Goal: Subscribe to service/newsletter

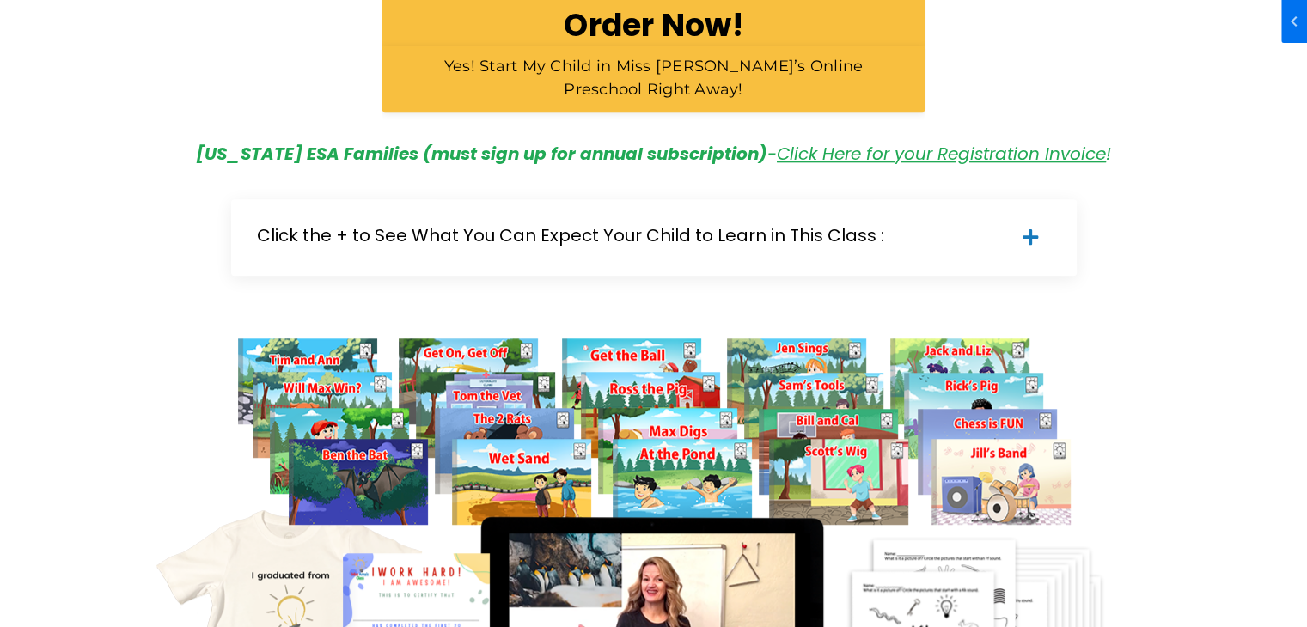
scroll to position [945, 0]
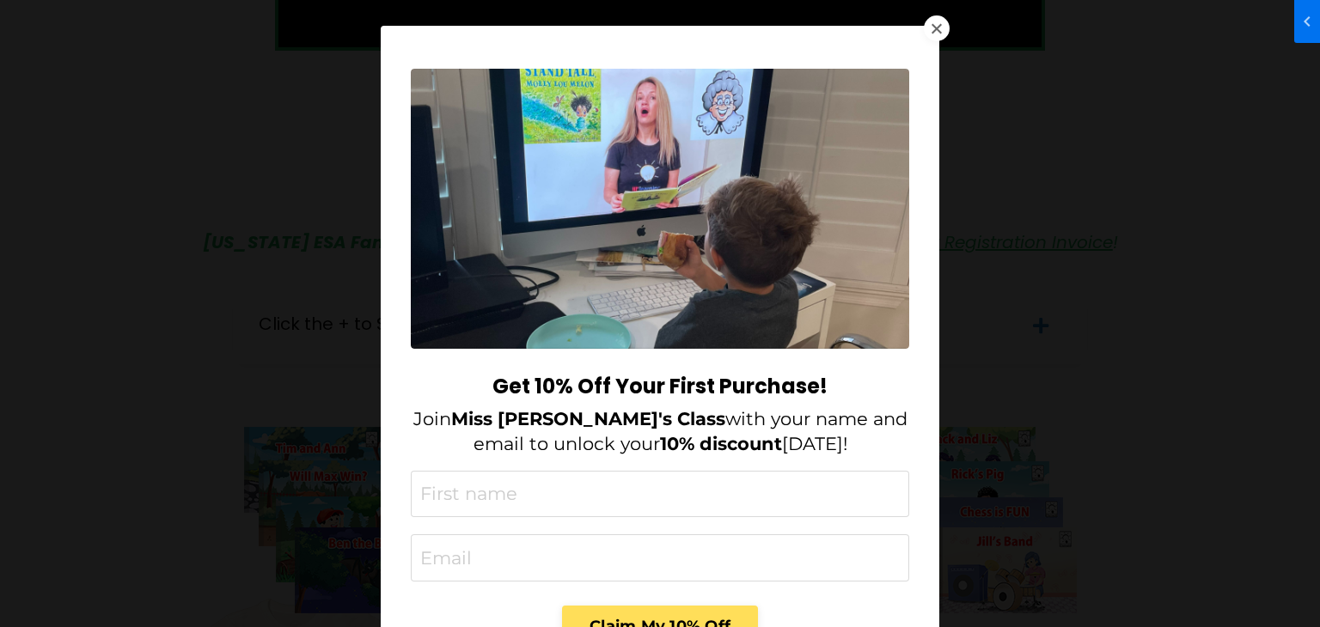
click at [931, 26] on div at bounding box center [936, 28] width 10 height 10
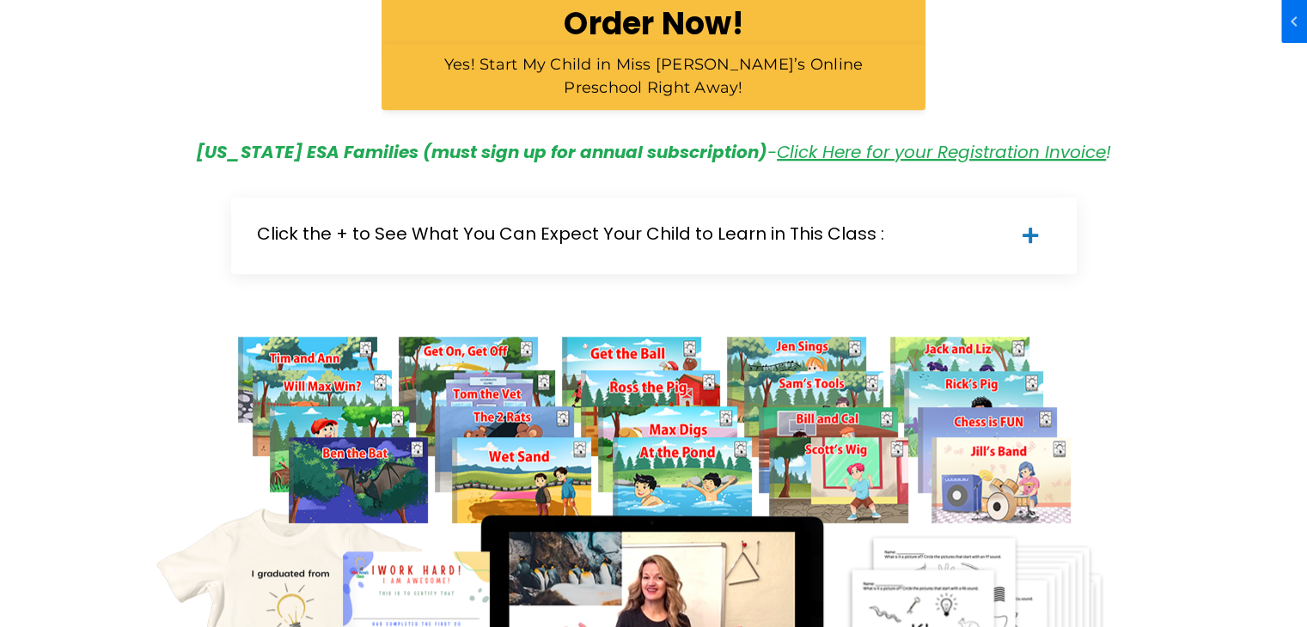
scroll to position [601, 0]
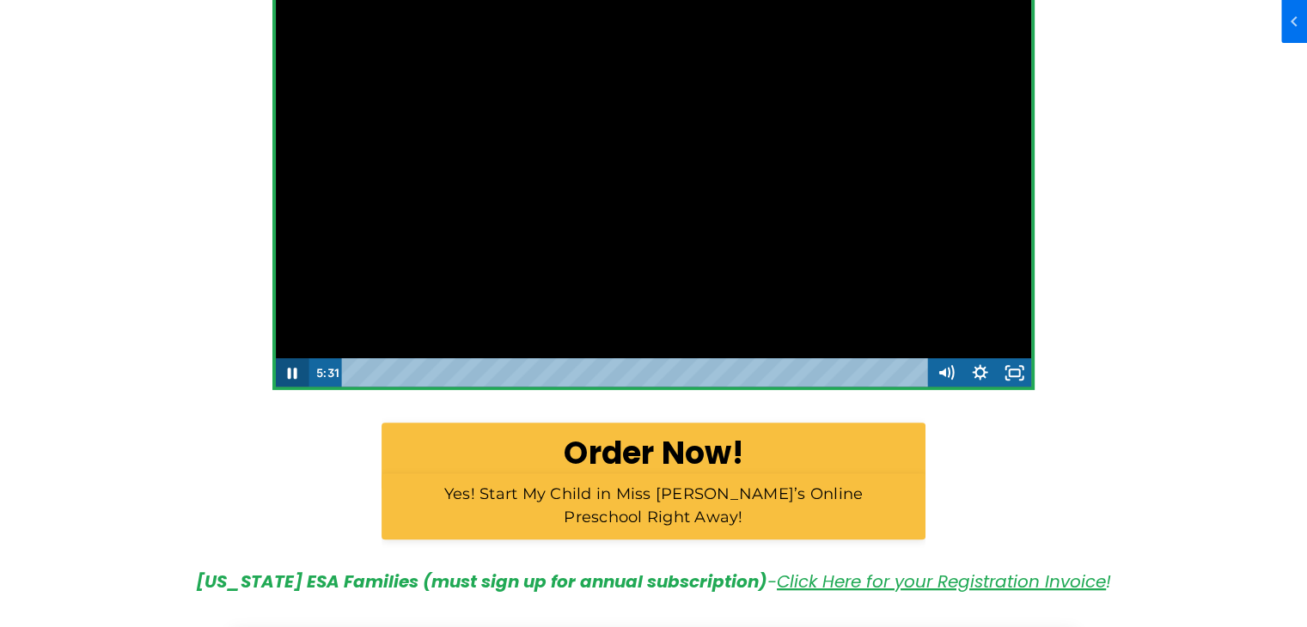
click at [292, 371] on icon "Pause" at bounding box center [292, 372] width 34 height 29
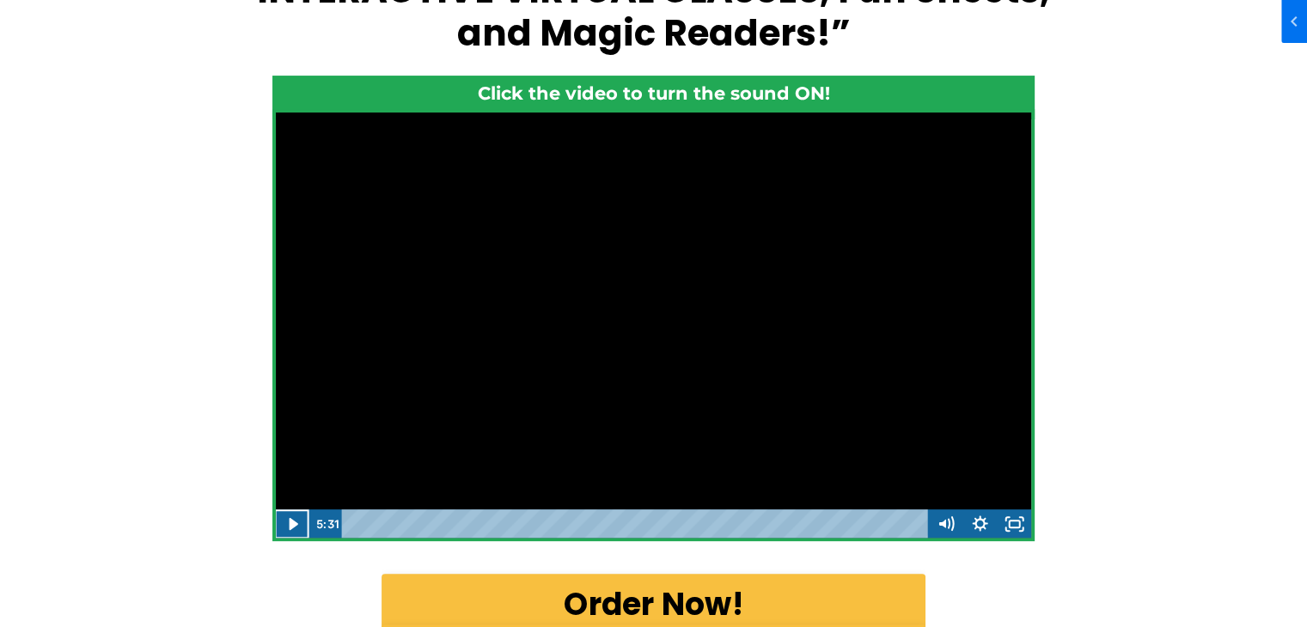
scroll to position [344, 0]
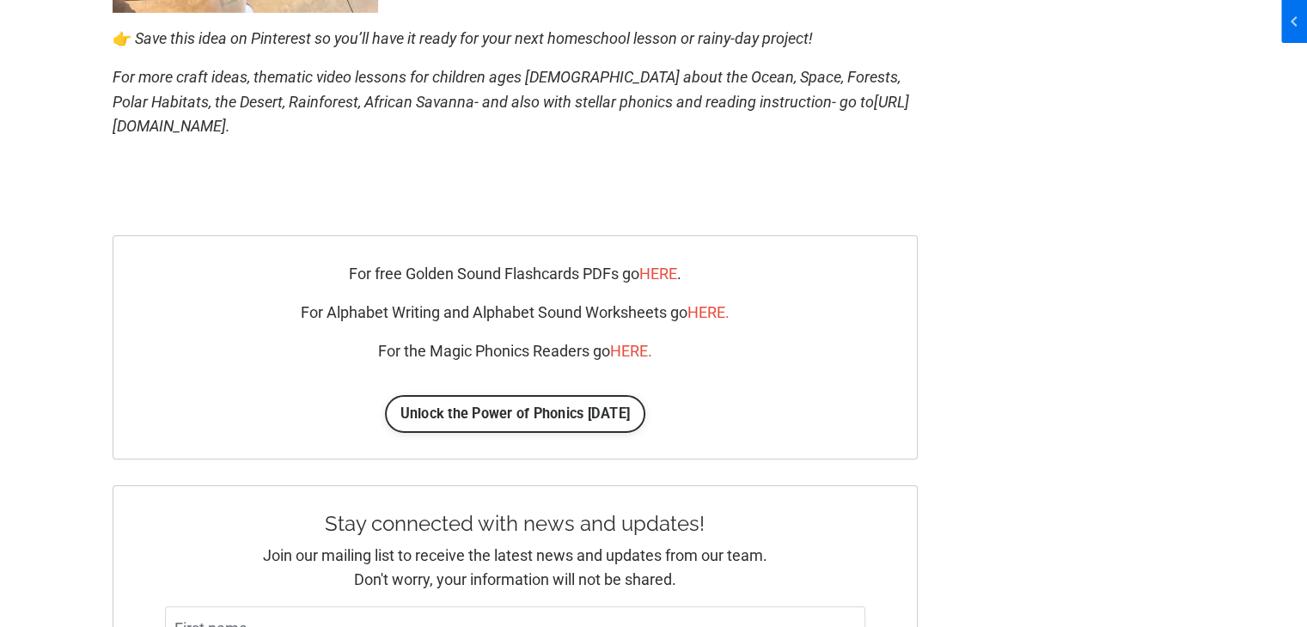
scroll to position [6100, 0]
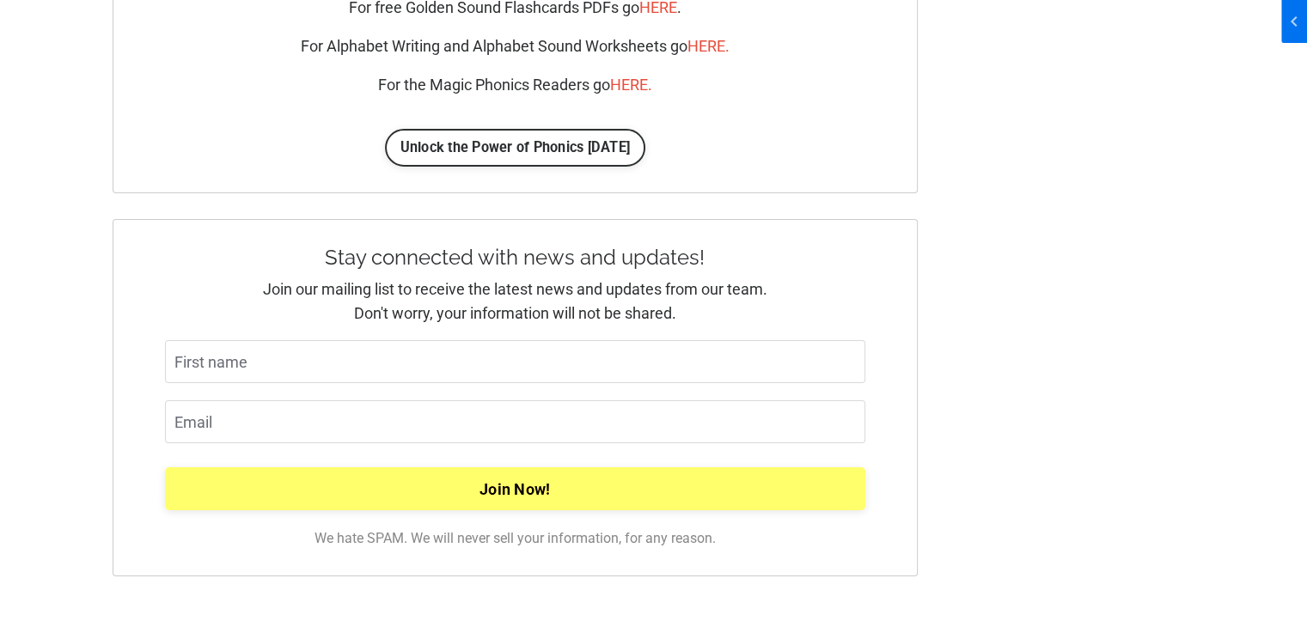
click at [508, 489] on input "Join Now!" at bounding box center [515, 488] width 701 height 43
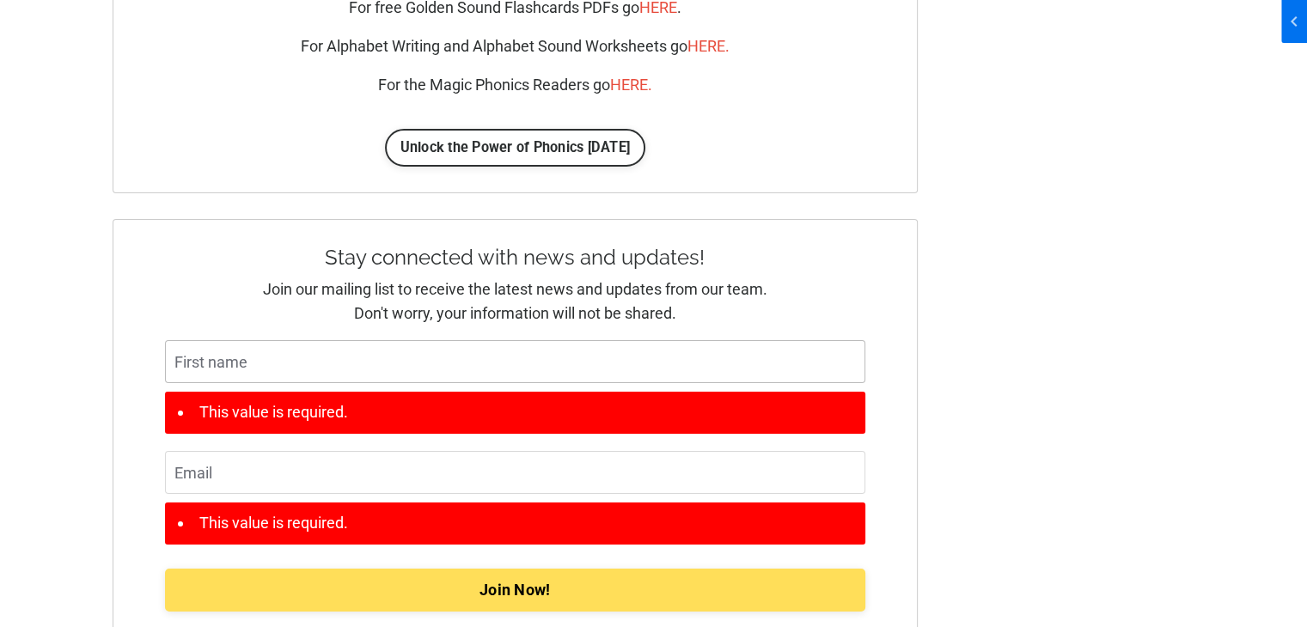
click at [241, 360] on input "text" at bounding box center [515, 361] width 701 height 43
type input "testD"
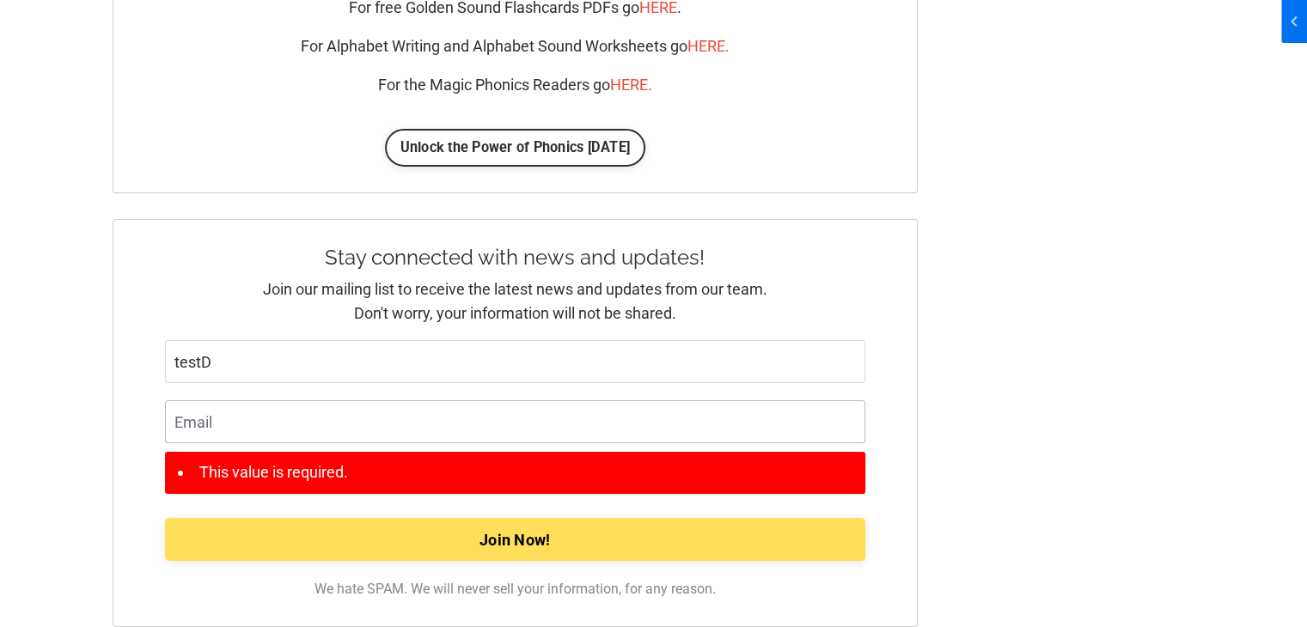
click at [219, 429] on input "email" at bounding box center [515, 421] width 701 height 43
type input "testd@gmail.com"
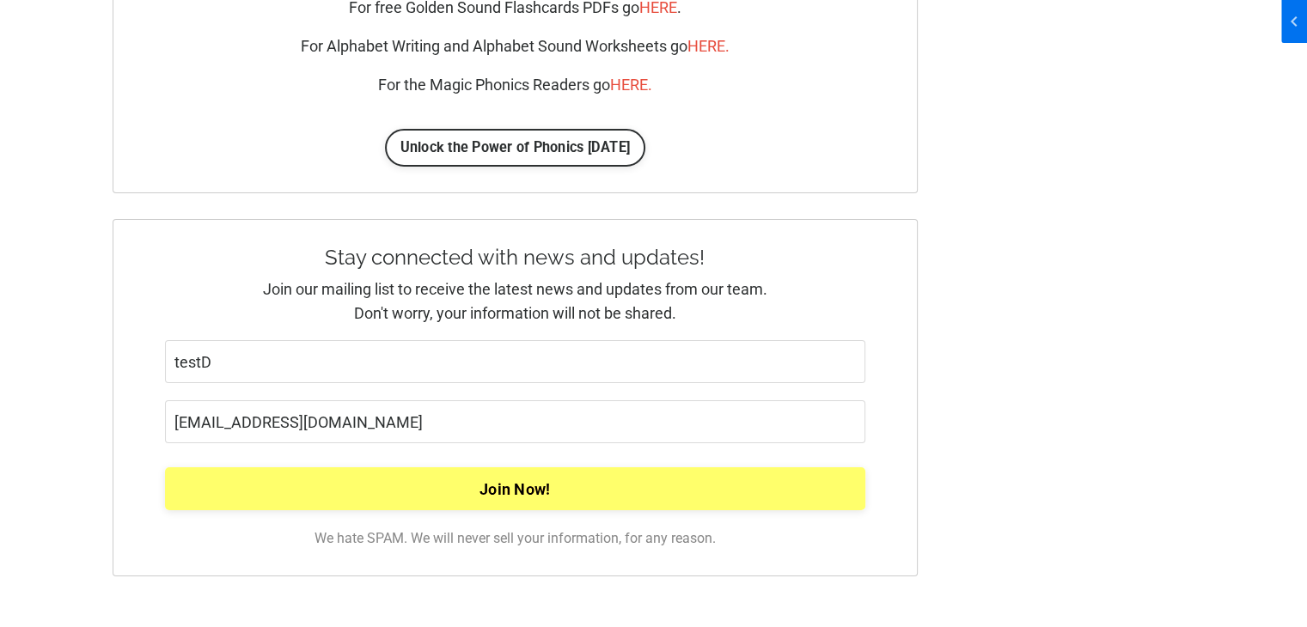
click at [449, 481] on input "Join Now!" at bounding box center [515, 488] width 701 height 43
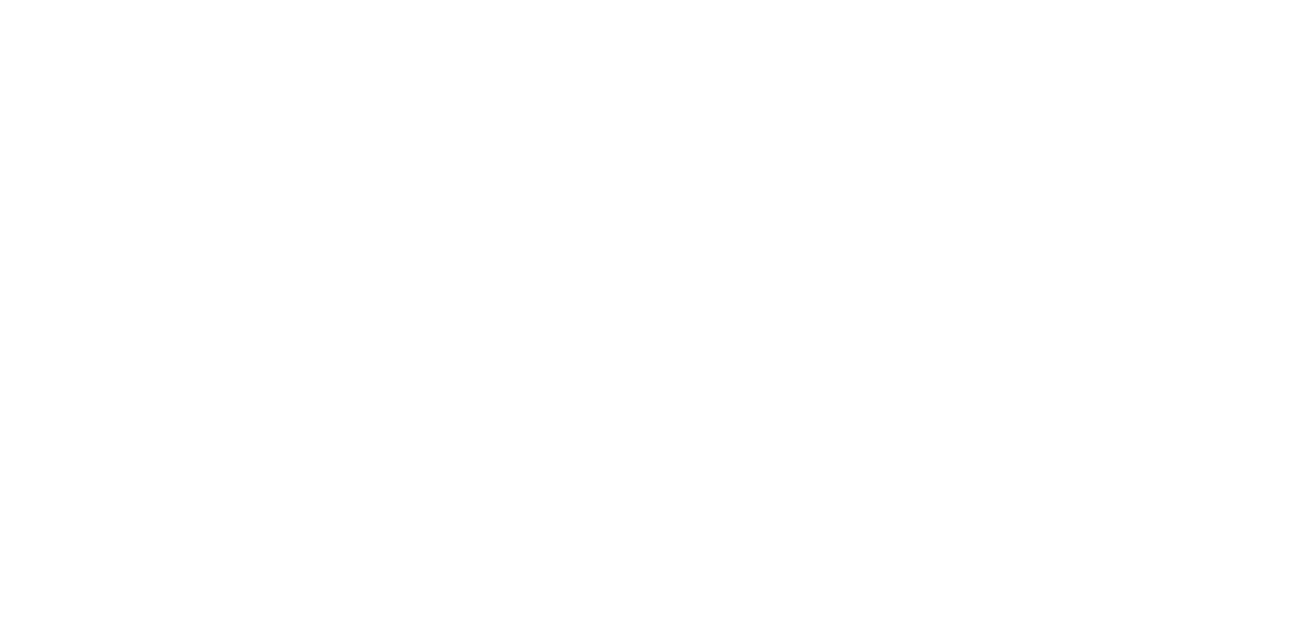
click at [0, 0] on html at bounding box center [0, 0] width 0 height 0
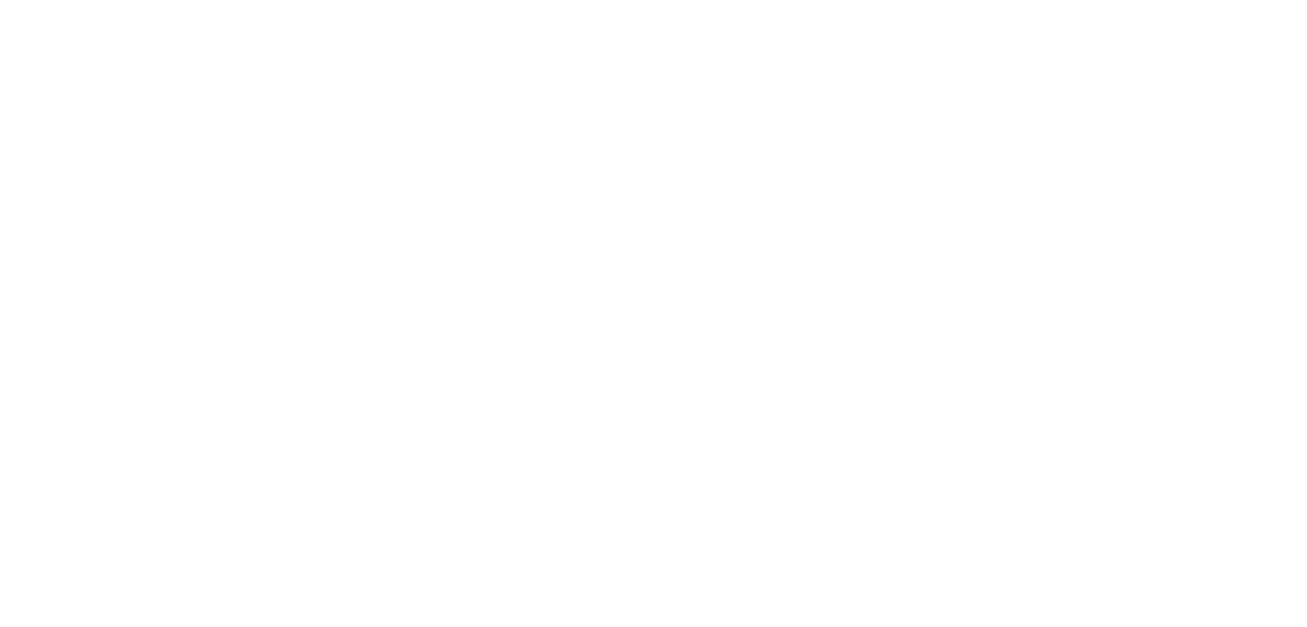
click at [0, 0] on html at bounding box center [0, 0] width 0 height 0
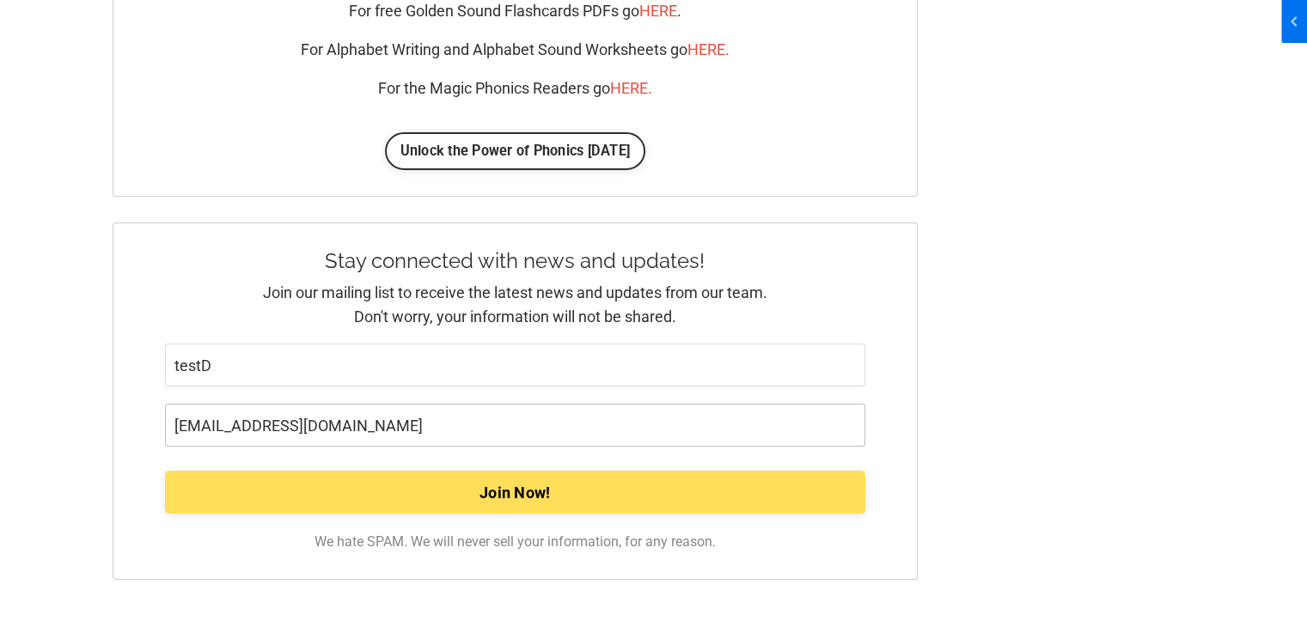
click at [265, 416] on input "[EMAIL_ADDRESS][DOMAIN_NAME]" at bounding box center [515, 425] width 701 height 43
click at [362, 413] on input "[EMAIL_ADDRESS][DOMAIN_NAME]" at bounding box center [515, 425] width 701 height 43
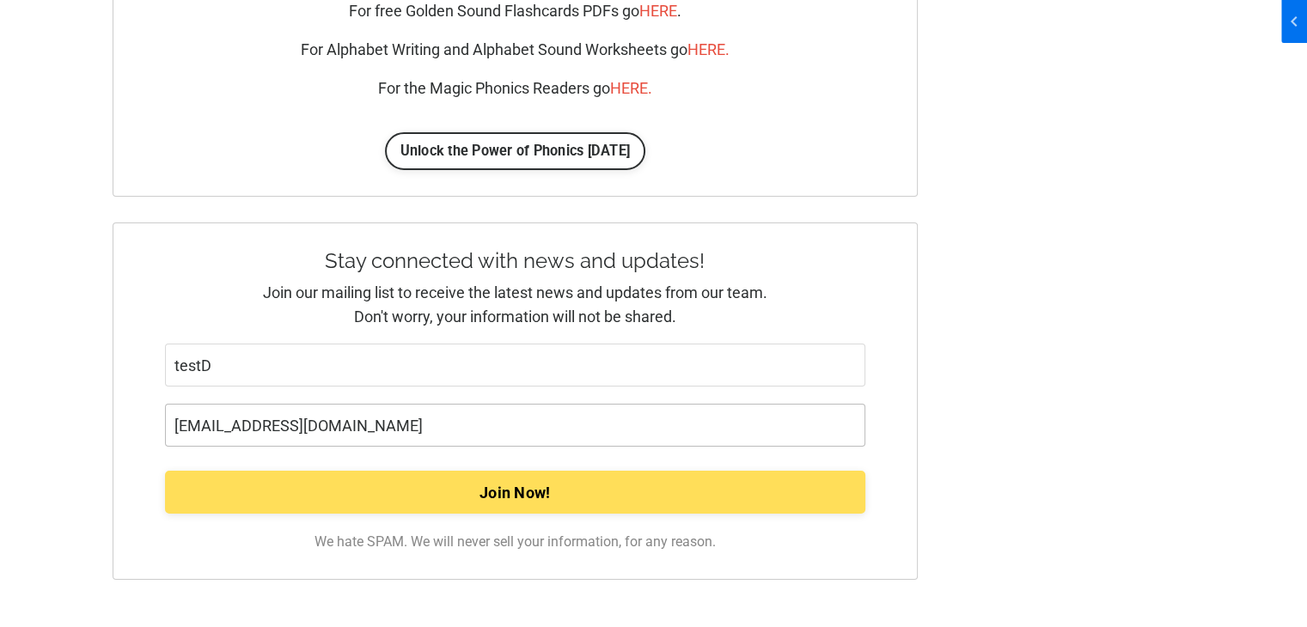
click at [362, 413] on input "[EMAIL_ADDRESS][DOMAIN_NAME]" at bounding box center [515, 425] width 701 height 43
paste input "xifenix122@certve"
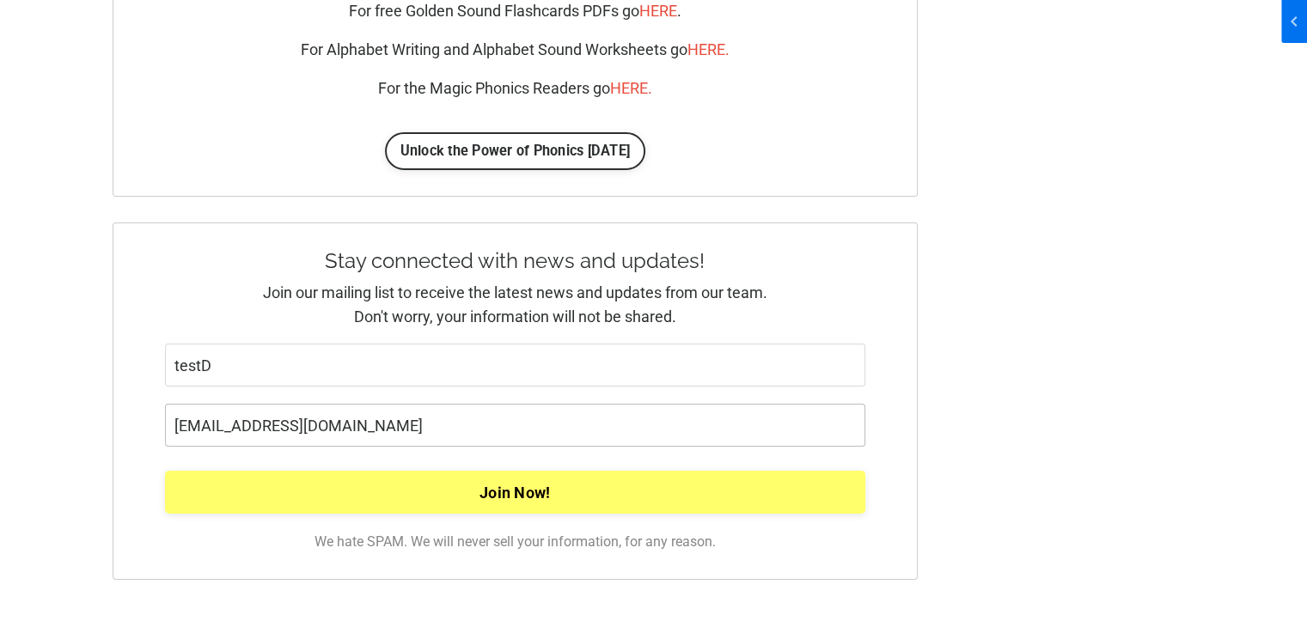
type input "[EMAIL_ADDRESS][DOMAIN_NAME]"
click at [452, 487] on input "Join Now!" at bounding box center [515, 492] width 701 height 43
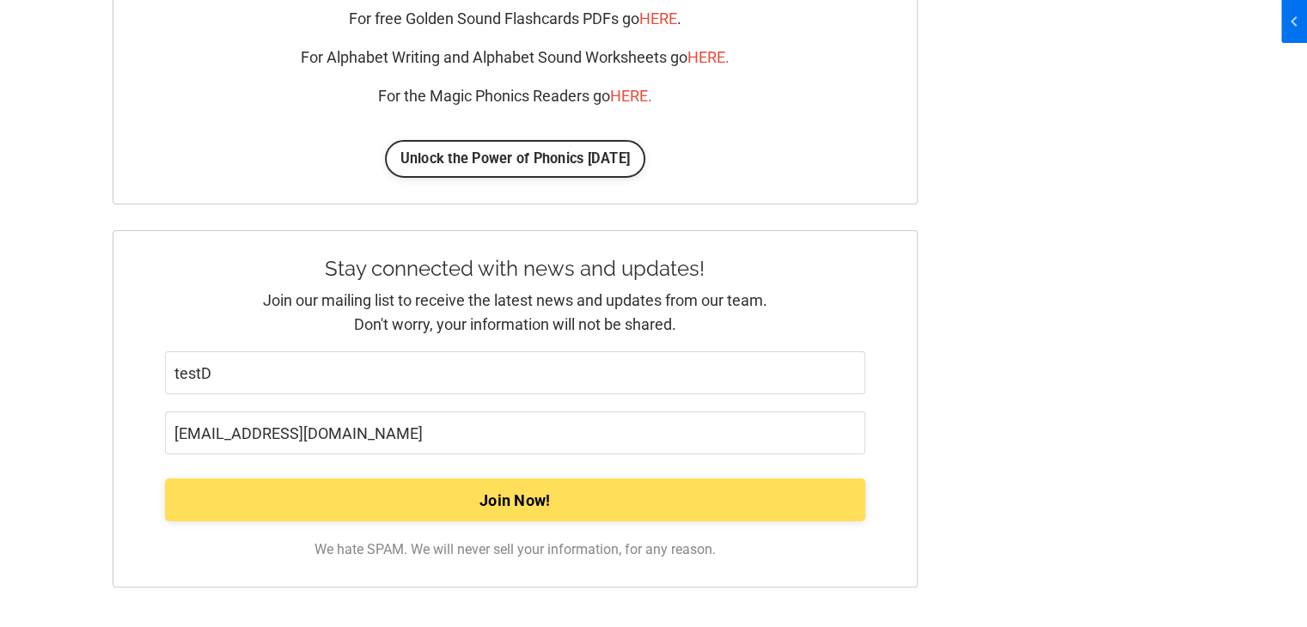
scroll to position [6182, 0]
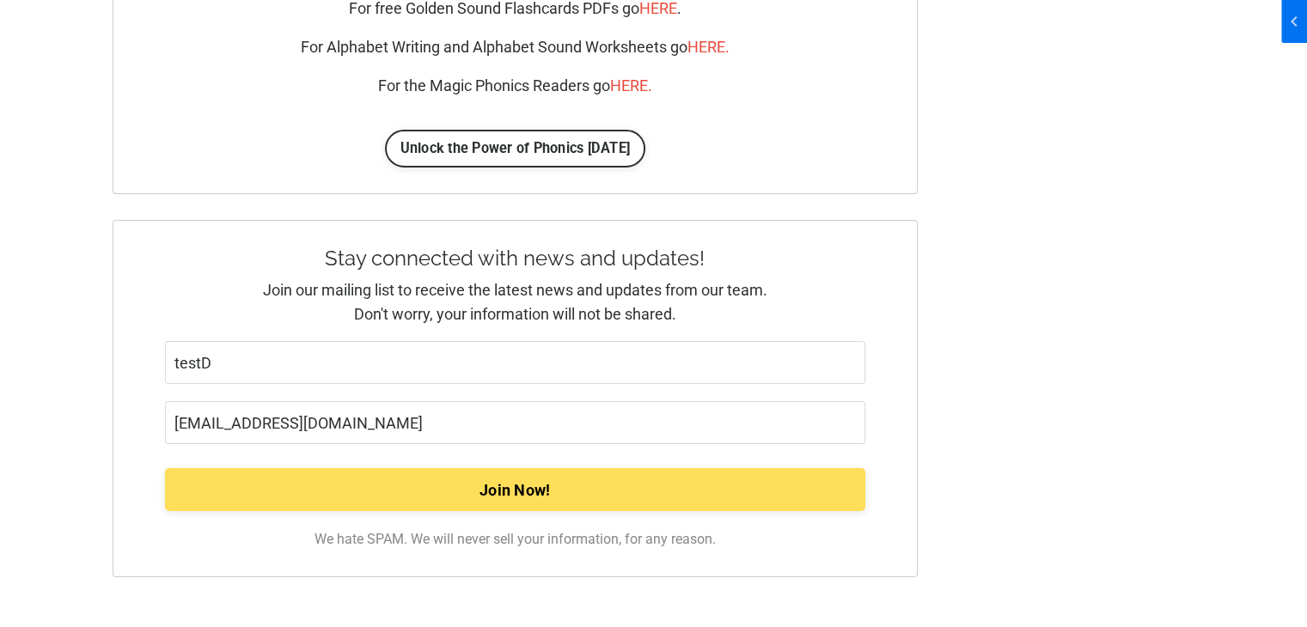
scroll to position [6203, 0]
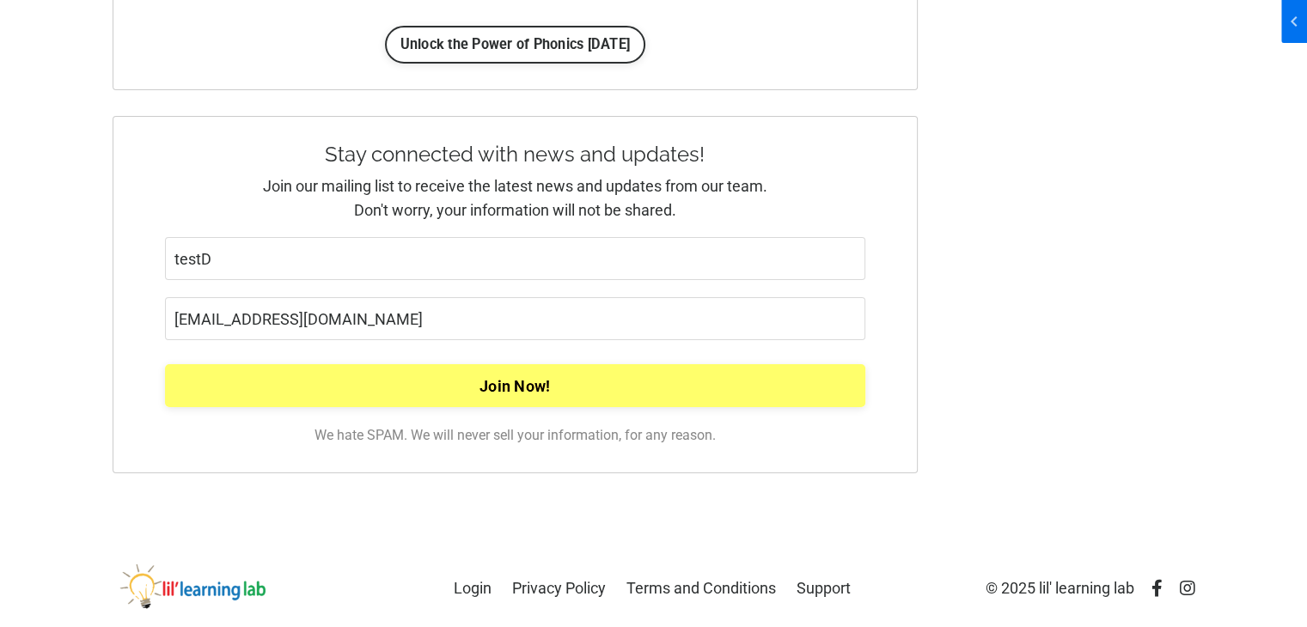
click at [604, 380] on input "Join Now!" at bounding box center [515, 385] width 701 height 43
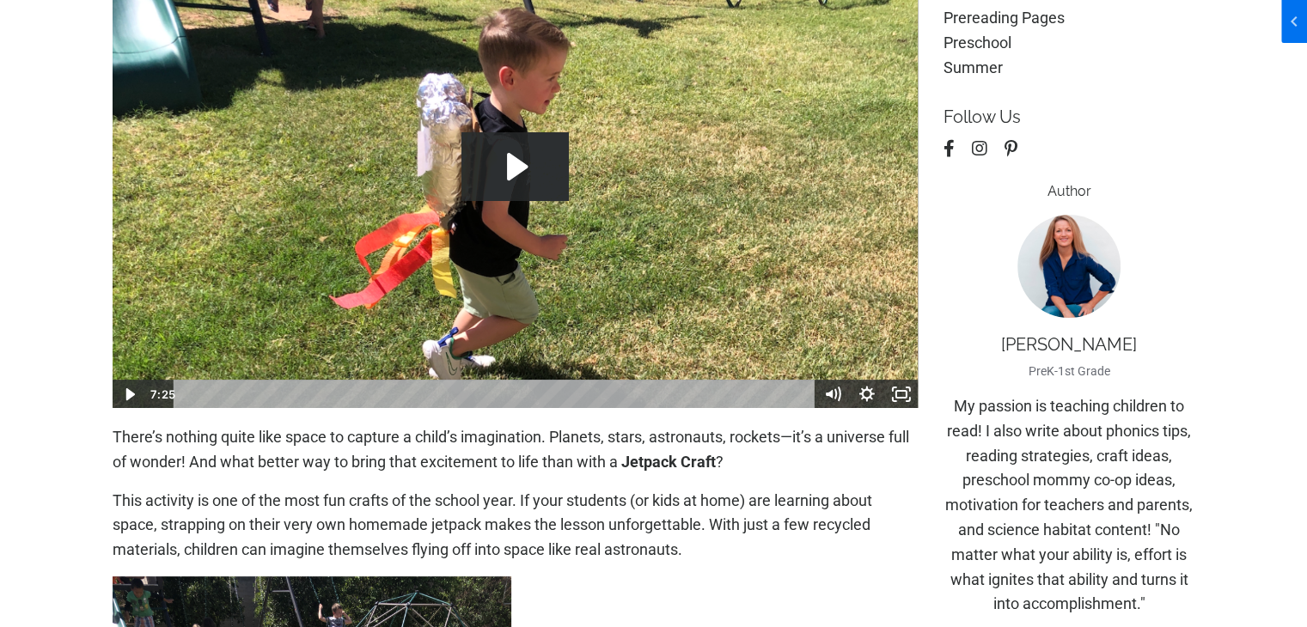
scroll to position [344, 0]
